Goal: Check status: Check status

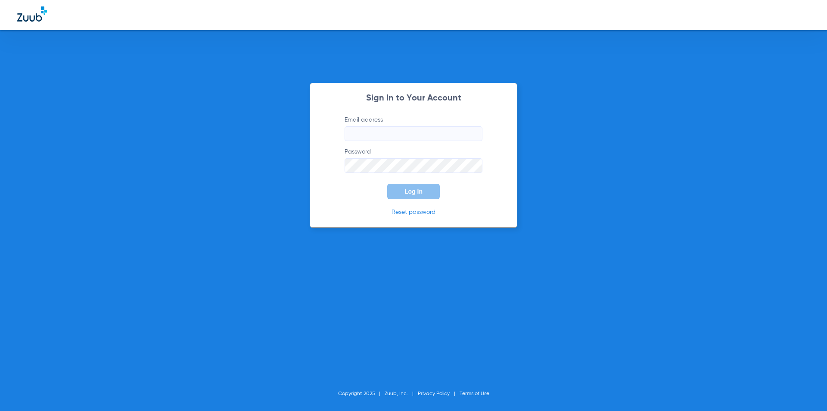
type input "[PERSON_NAME][EMAIL_ADDRESS][DOMAIN_NAME]"
click at [417, 191] on span "Log In" at bounding box center [414, 191] width 18 height 7
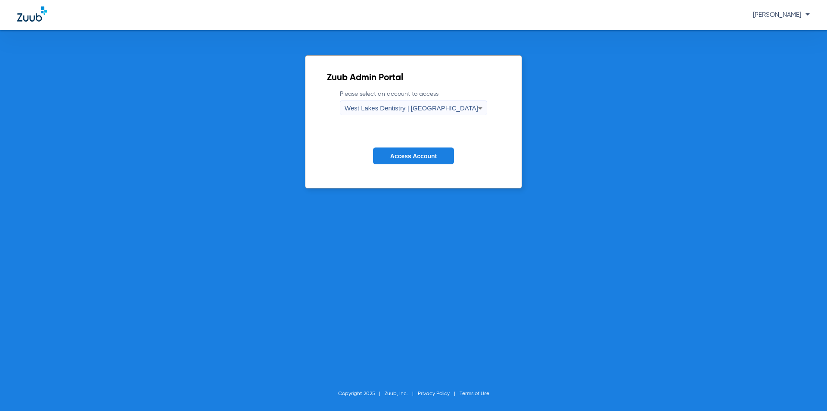
click at [410, 156] on span "Access Account" at bounding box center [413, 156] width 47 height 7
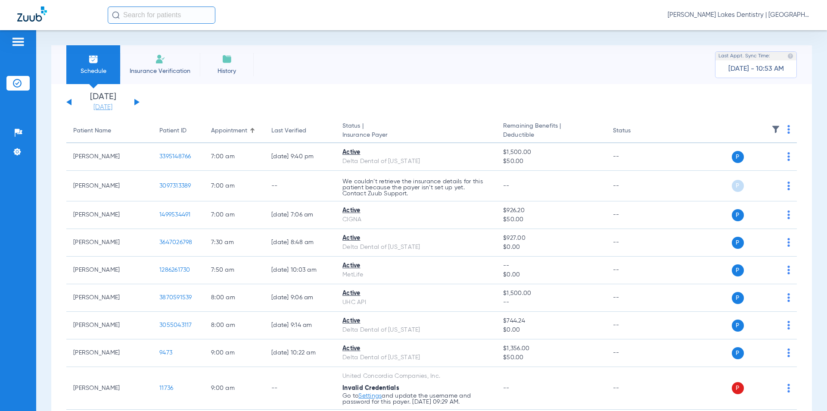
click at [97, 106] on link "[DATE]" at bounding box center [103, 107] width 52 height 9
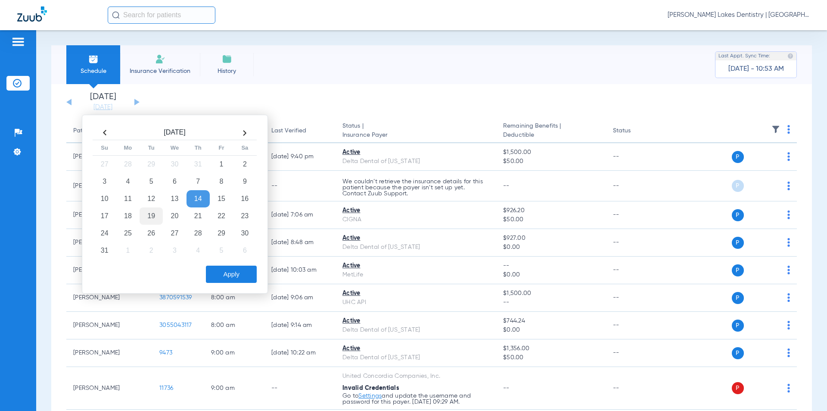
click at [153, 212] on td "19" at bounding box center [151, 215] width 23 height 17
click at [235, 273] on button "Apply" at bounding box center [231, 273] width 51 height 17
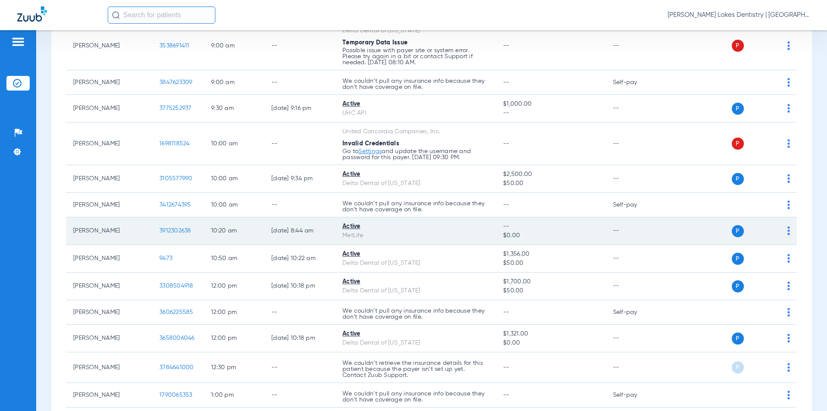
scroll to position [431, 0]
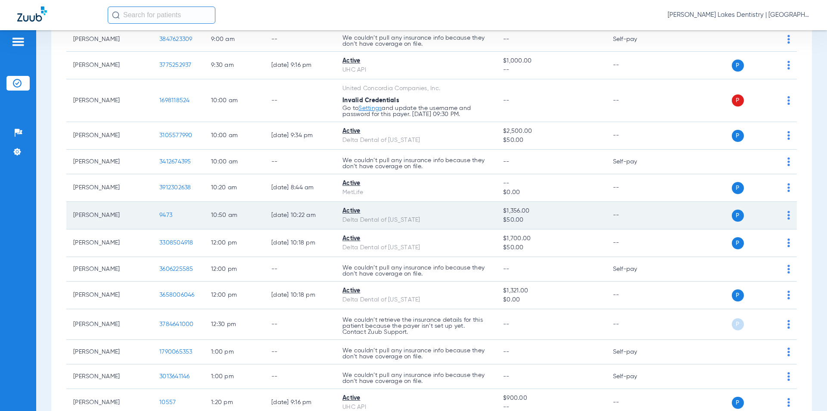
click at [166, 215] on span "9473" at bounding box center [165, 215] width 13 height 6
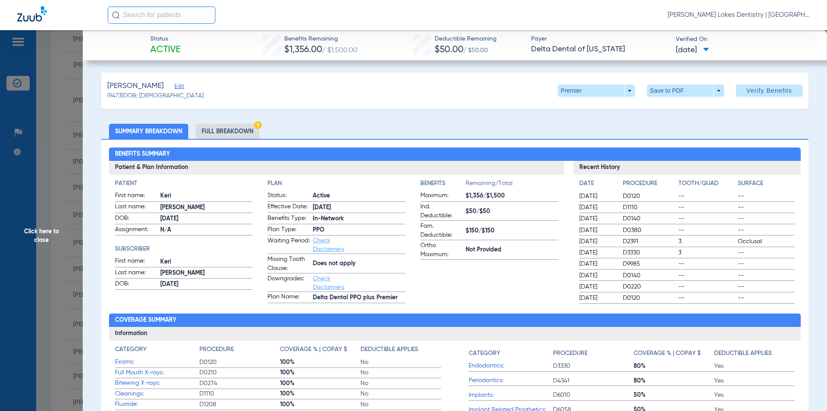
drag, startPoint x: 439, startPoint y: 290, endPoint x: 315, endPoint y: 214, distance: 145.7
click at [439, 290] on app-benefits-information "Benefits Remaining/Total Maximum: $1,356/$1,500 Ind. Deductible: $50/$50 Fam. D…" at bounding box center [490, 241] width 138 height 124
click at [235, 131] on li "Full Breakdown" at bounding box center [228, 131] width 64 height 15
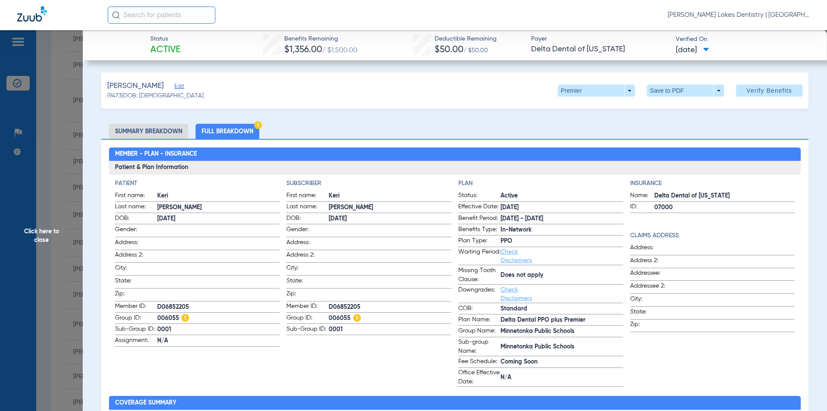
click at [153, 126] on li "Summary Breakdown" at bounding box center [148, 131] width 79 height 15
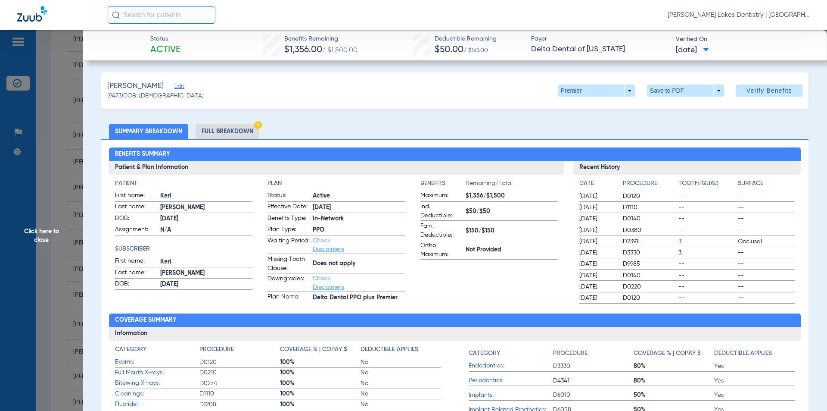
click at [39, 236] on span "Click here to close" at bounding box center [41, 235] width 83 height 411
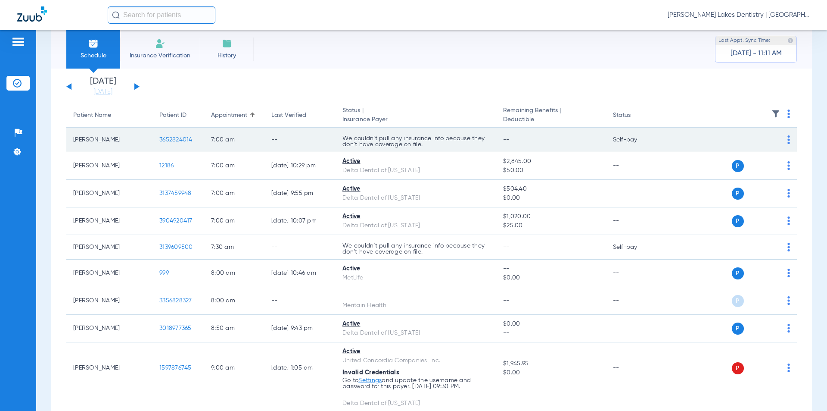
scroll to position [0, 0]
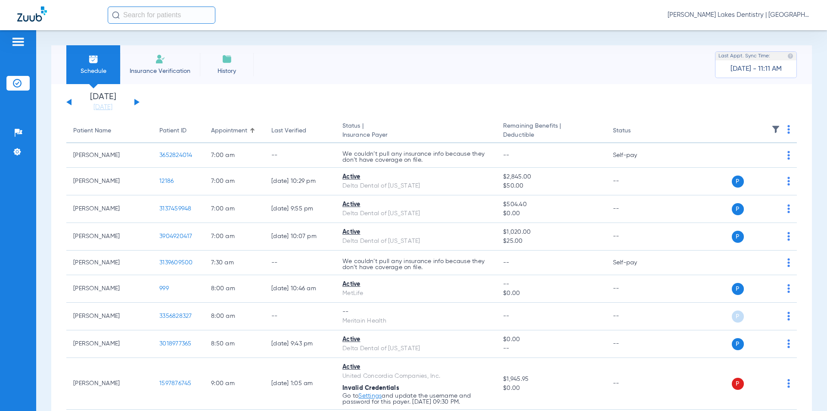
click at [102, 101] on li "[DATE]" at bounding box center [103, 102] width 52 height 19
click at [106, 107] on link "[DATE]" at bounding box center [103, 107] width 52 height 9
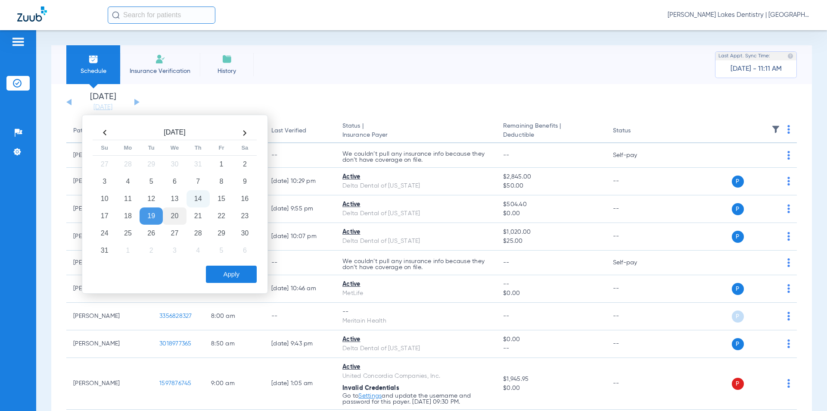
click at [174, 214] on td "20" at bounding box center [174, 215] width 23 height 17
drag, startPoint x: 233, startPoint y: 272, endPoint x: 208, endPoint y: 268, distance: 24.9
click at [232, 272] on button "Apply" at bounding box center [231, 273] width 51 height 17
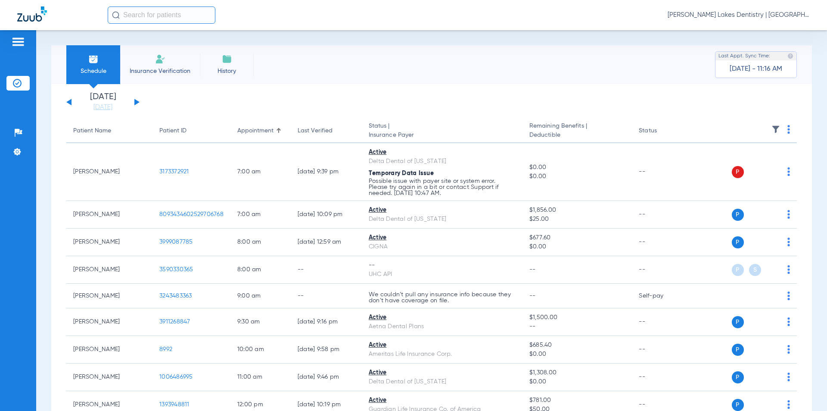
click at [752, 16] on span "[PERSON_NAME] Lakes Dentistry | [GEOGRAPHIC_DATA]" at bounding box center [739, 15] width 142 height 9
click at [766, 28] on span "Account Selection" at bounding box center [778, 31] width 48 height 6
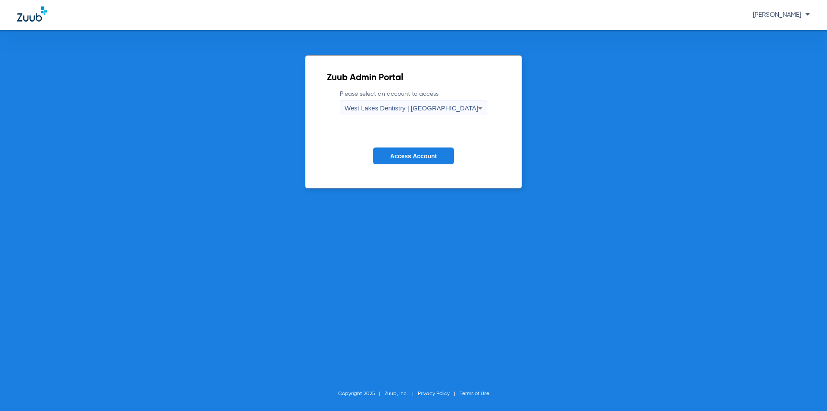
click at [441, 111] on span "West Lakes Dentistry | [GEOGRAPHIC_DATA]" at bounding box center [412, 107] width 134 height 7
click at [442, 131] on mat-option "West Lakes Dentistry | [GEOGRAPHIC_DATA]" at bounding box center [414, 137] width 102 height 15
click at [411, 153] on span "Access Account" at bounding box center [413, 156] width 47 height 7
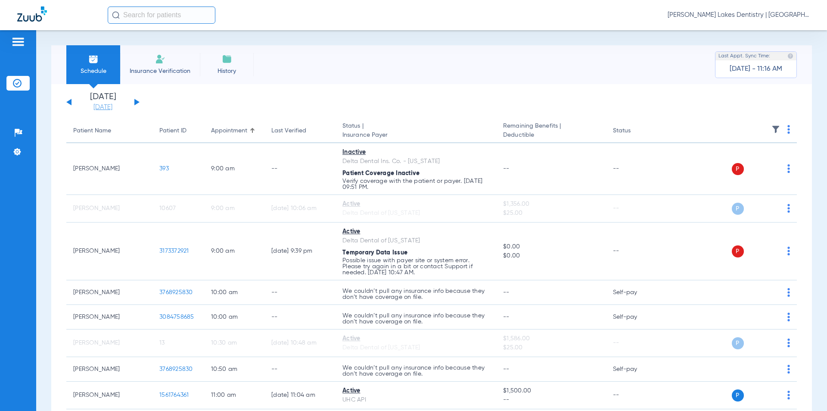
click at [100, 108] on link "[DATE]" at bounding box center [103, 107] width 52 height 9
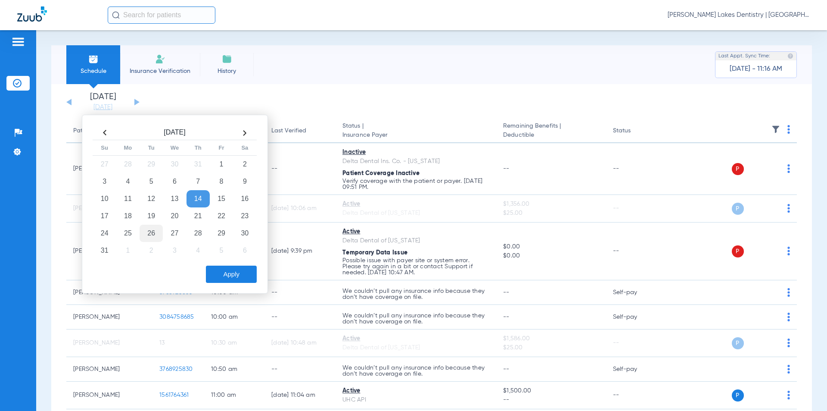
drag, startPoint x: 126, startPoint y: 217, endPoint x: 144, endPoint y: 231, distance: 22.7
click at [126, 218] on td "18" at bounding box center [127, 215] width 23 height 17
click at [220, 271] on button "Apply" at bounding box center [231, 273] width 51 height 17
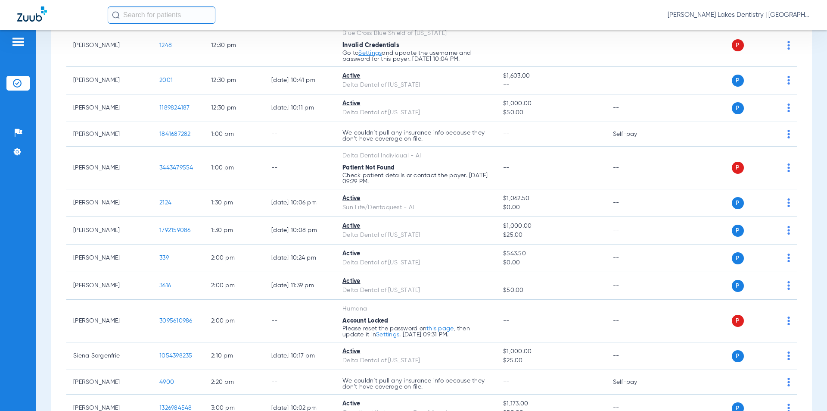
scroll to position [948, 0]
